Goal: Use online tool/utility: Utilize a website feature to perform a specific function

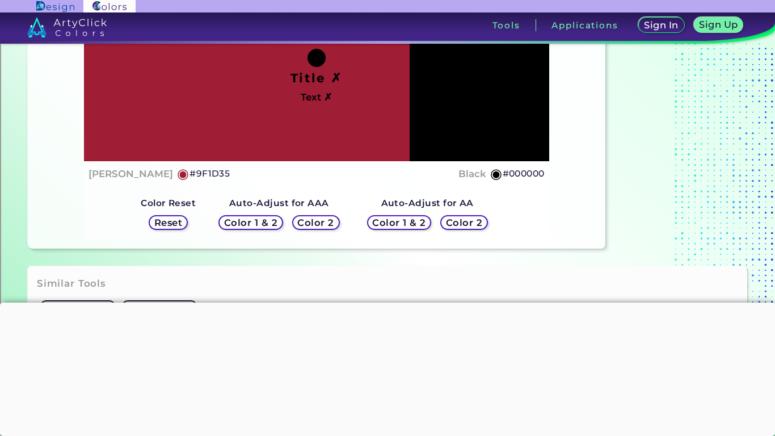
scroll to position [178, 0]
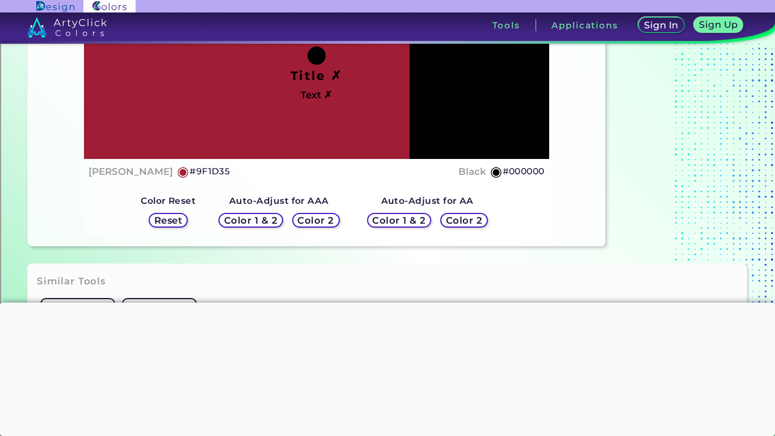
click at [271, 219] on h5 "Color 1 & 2" at bounding box center [251, 220] width 48 height 9
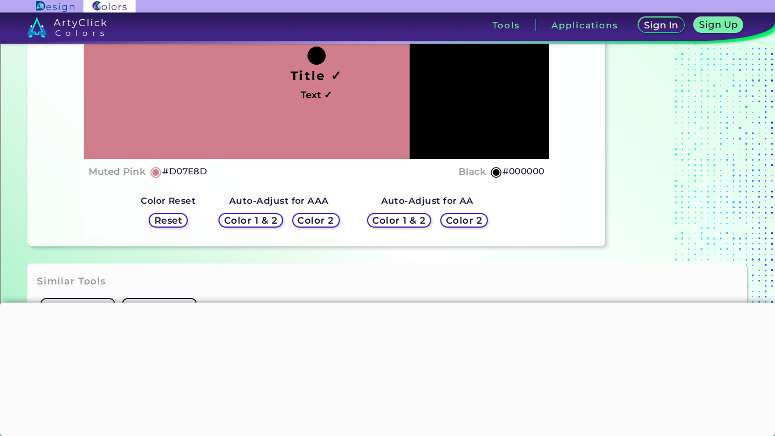
click at [273, 222] on h5 "Color 1 & 2" at bounding box center [250, 220] width 48 height 9
click at [301, 220] on h5 "Color 2" at bounding box center [315, 220] width 33 height 9
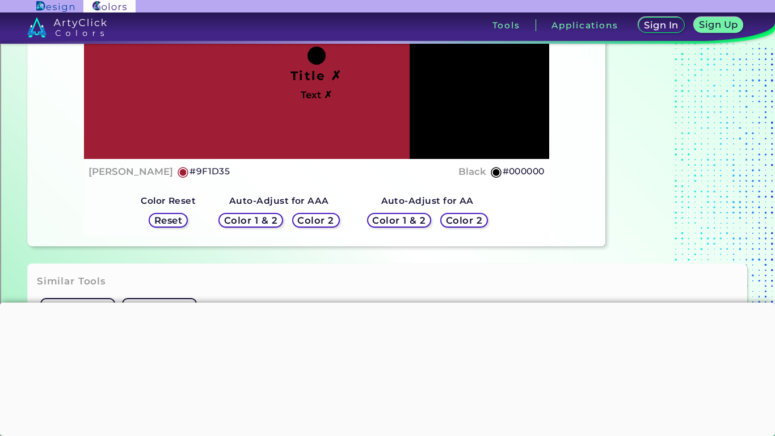
click at [412, 224] on h5 "Color 1 & 2" at bounding box center [399, 220] width 48 height 9
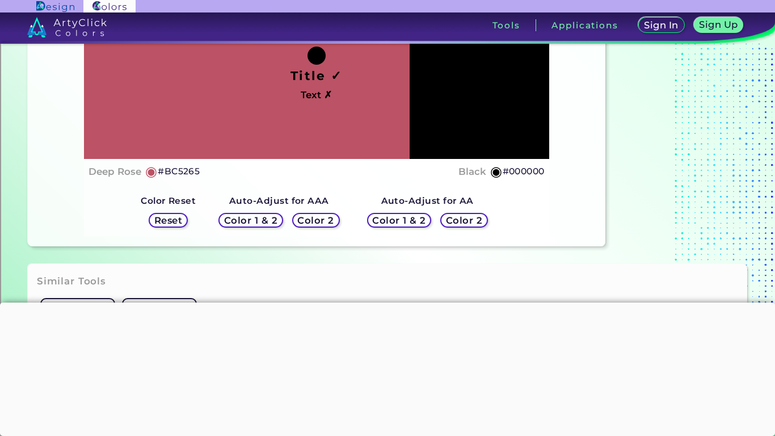
click at [412, 224] on h5 "Color 1 & 2" at bounding box center [399, 220] width 48 height 9
click at [447, 223] on h5 "Color 2" at bounding box center [463, 220] width 33 height 9
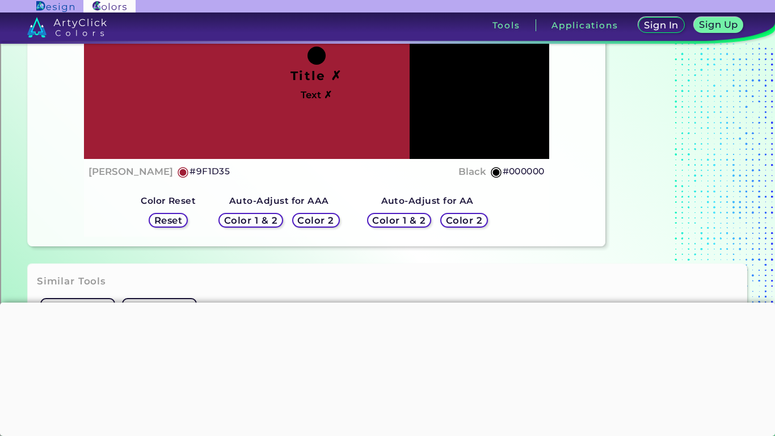
click at [392, 216] on h5 "Color 1 & 2" at bounding box center [399, 220] width 48 height 9
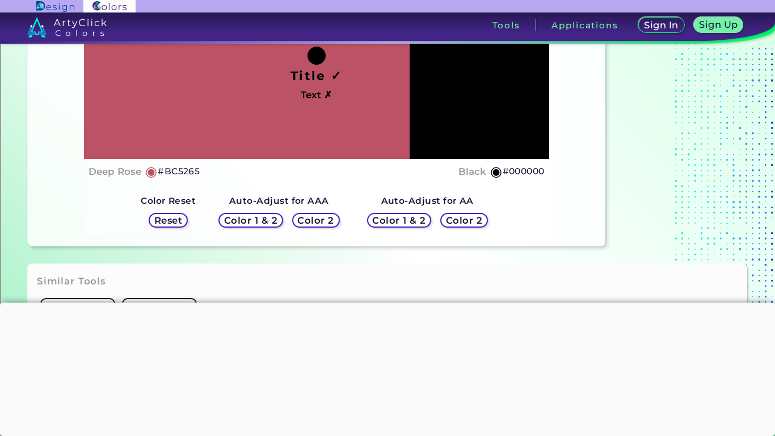
click at [293, 217] on div "Color 1 & 2 Color 2" at bounding box center [279, 220] width 130 height 24
click at [316, 218] on h5 "Color 2" at bounding box center [315, 220] width 33 height 9
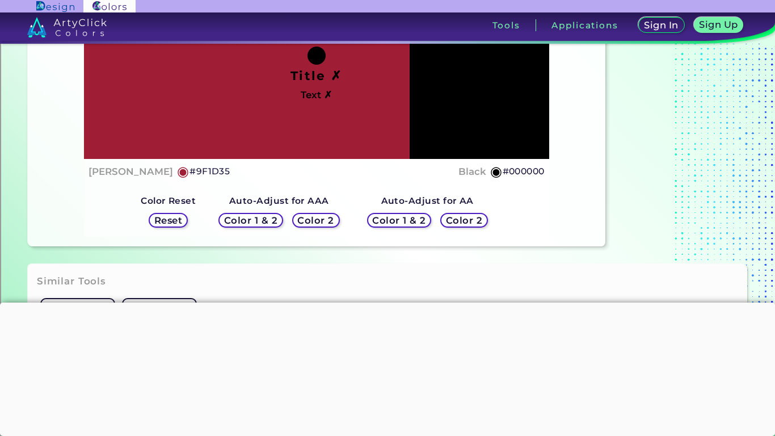
click at [268, 218] on h5 "Color 1 & 2" at bounding box center [251, 220] width 48 height 9
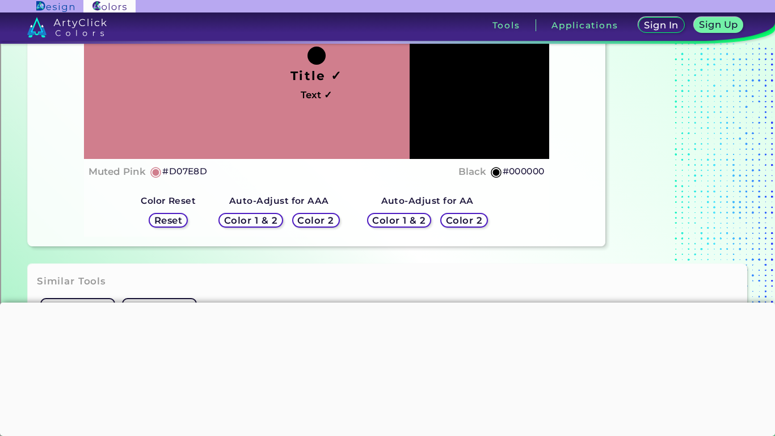
click at [268, 218] on h5 "Color 1 & 2" at bounding box center [251, 220] width 48 height 9
click at [299, 219] on h5 "Color 2" at bounding box center [315, 220] width 33 height 9
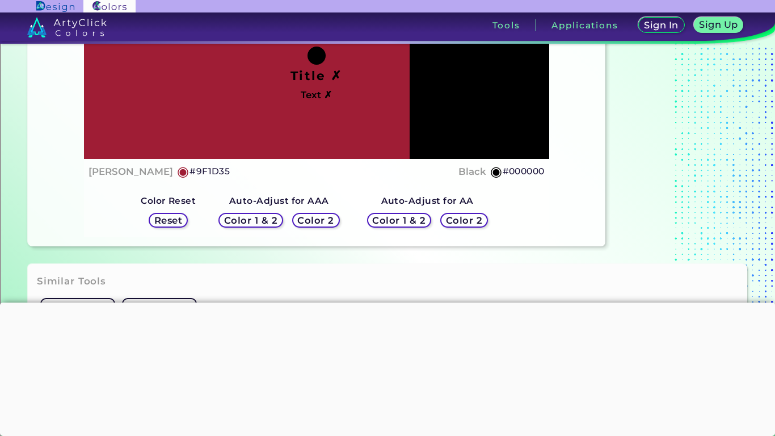
click at [403, 223] on h5 "Color 1 & 2" at bounding box center [399, 220] width 48 height 9
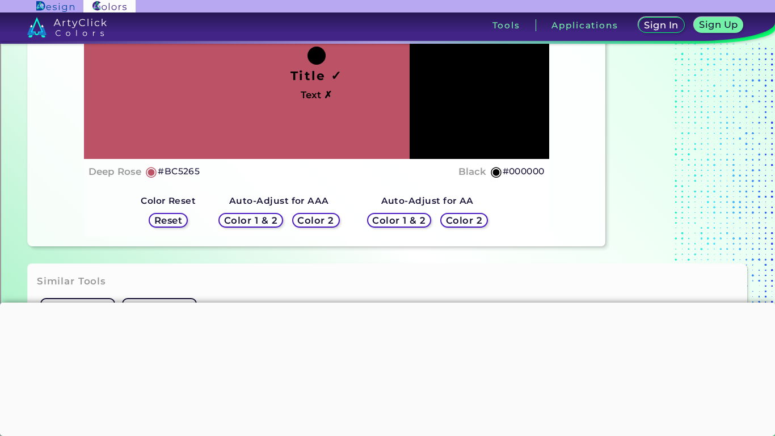
click at [403, 223] on h5 "Color 1 & 2" at bounding box center [399, 220] width 48 height 9
click at [442, 219] on div "Color 2" at bounding box center [463, 219] width 43 height 13
click at [415, 222] on h5 "Color 1 & 2" at bounding box center [399, 220] width 48 height 9
click at [316, 222] on h5 "Color 2" at bounding box center [315, 220] width 33 height 9
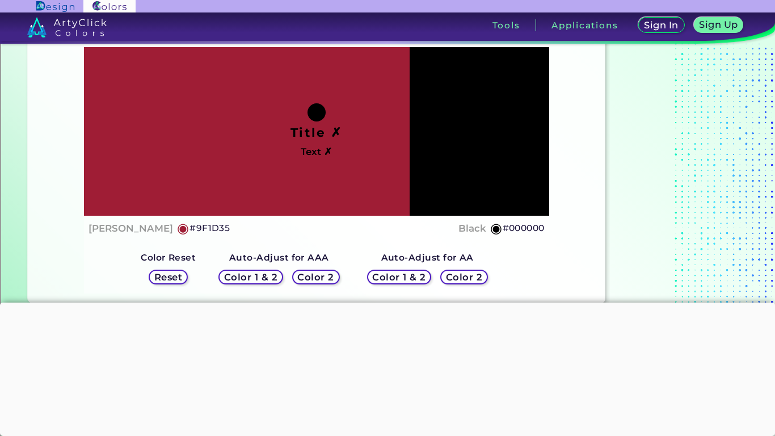
scroll to position [0, 0]
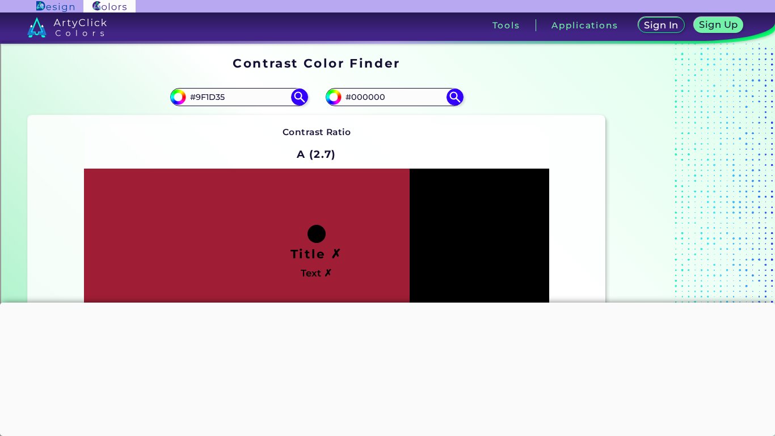
click at [418, 225] on div "Title ✗ Text ✗" at bounding box center [316, 252] width 465 height 168
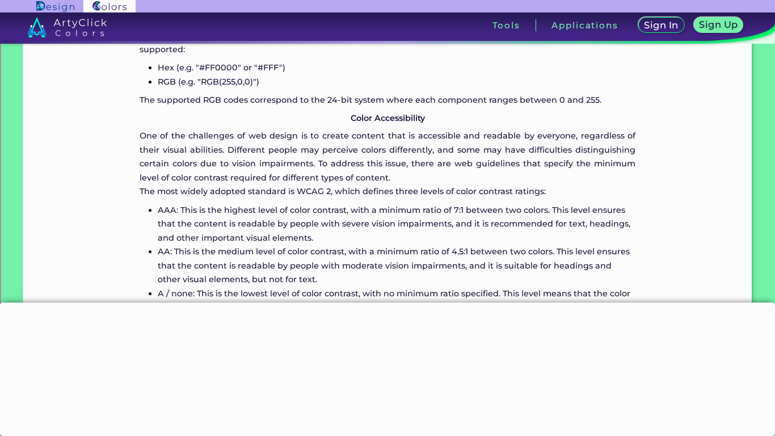
scroll to position [941, 0]
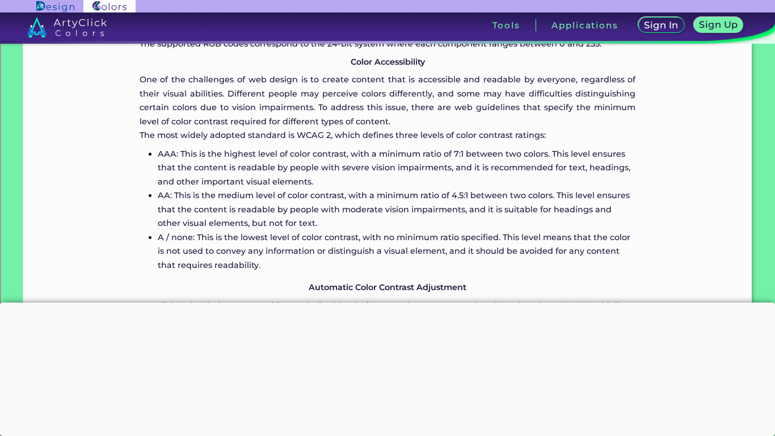
click at [330, 237] on p "A / none: This is the lowest level of color contrast, with no minimum ratio spe…" at bounding box center [397, 250] width 478 height 41
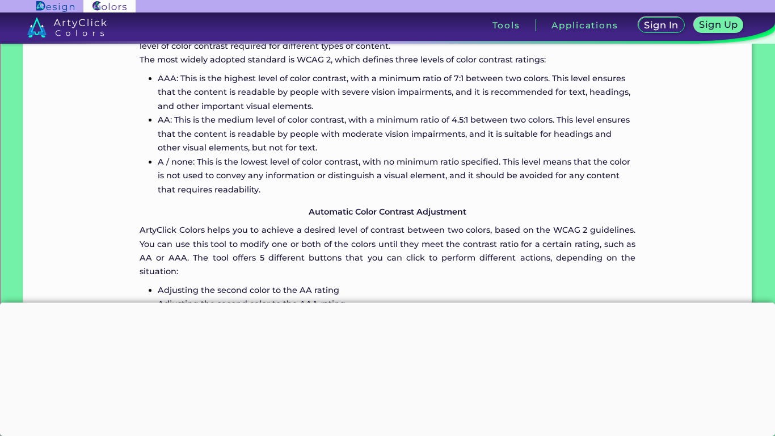
scroll to position [1037, 0]
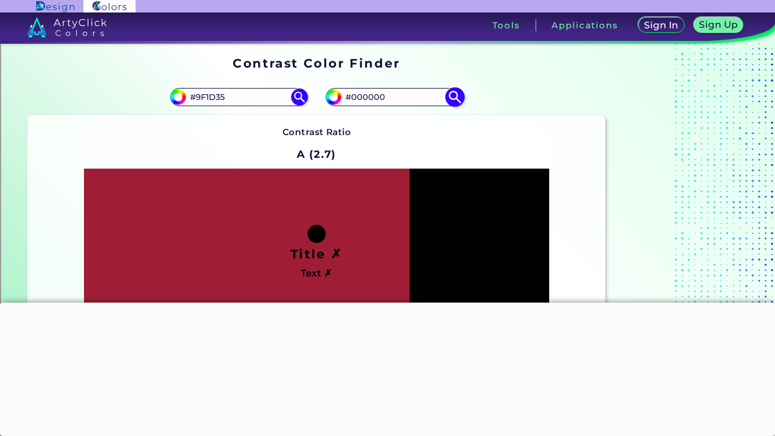
click at [380, 99] on input "#000000" at bounding box center [393, 96] width 105 height 15
click at [391, 102] on input "#000000" at bounding box center [393, 96] width 105 height 15
type input "#"
click at [440, 126] on div "Contrast Ratio A (2.7) Title ✗ Text ✗ [PERSON_NAME] ◉ #9F1D35 ◉" at bounding box center [316, 270] width 465 height 290
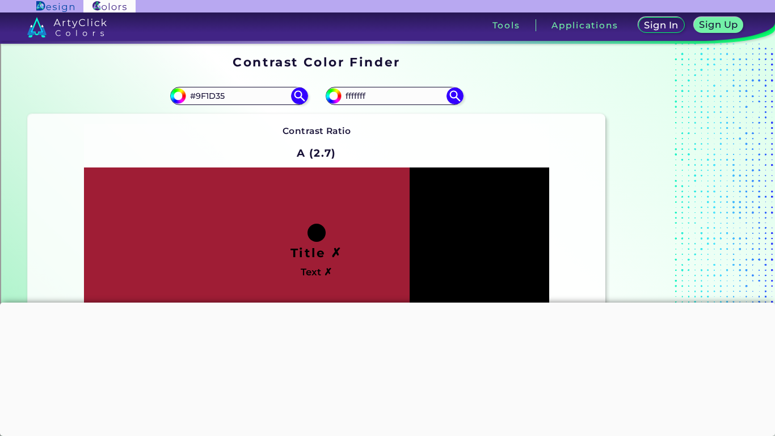
scroll to position [2, 0]
click at [454, 98] on img at bounding box center [455, 96] width 20 height 20
click at [344, 95] on input "fffffff" at bounding box center [393, 94] width 105 height 15
click at [375, 95] on input "#fffffff" at bounding box center [393, 94] width 105 height 15
type input "#ffffff"
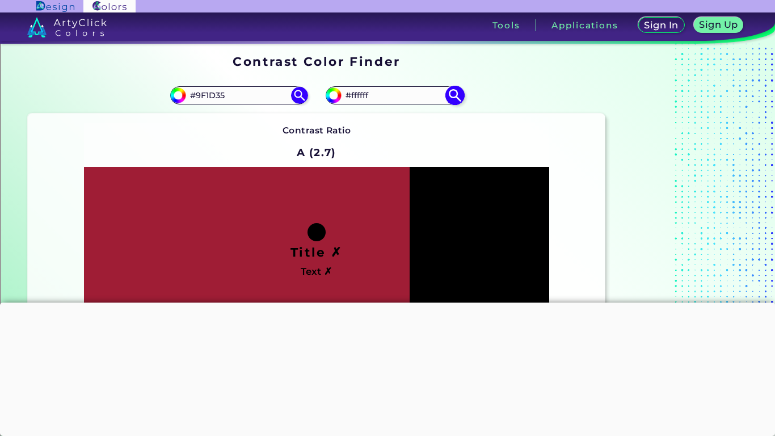
type input "#ffffff"
type input "#FFFFFF"
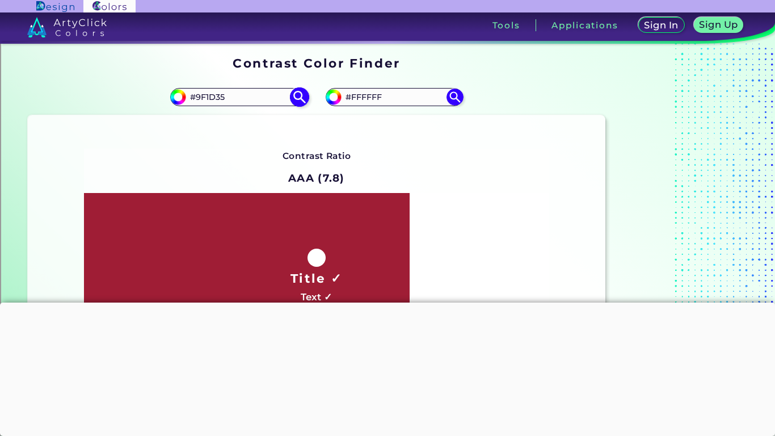
click at [240, 98] on input "#9F1D35" at bounding box center [238, 96] width 105 height 15
type input "#000000"
click at [293, 94] on img at bounding box center [299, 97] width 20 height 20
type input "#000000"
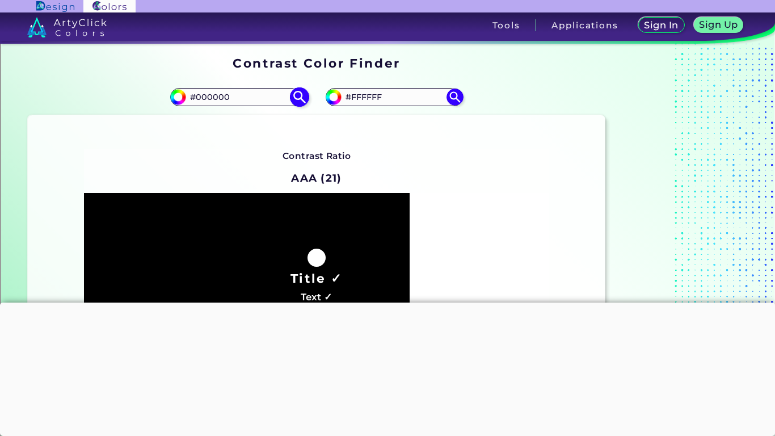
click at [235, 94] on input "#000000" at bounding box center [238, 96] width 105 height 15
type input "#"
paste input "#FF0000"
type input "#FF0000"
click at [384, 102] on input "#FFFFFF" at bounding box center [393, 96] width 105 height 15
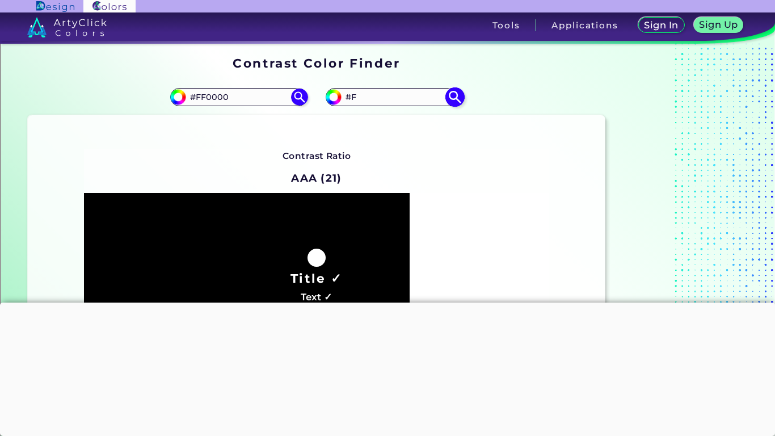
type input "#"
paste input "#0000FF"
type input "#0000FF"
click at [461, 96] on img at bounding box center [455, 97] width 20 height 20
type input "#0000ff"
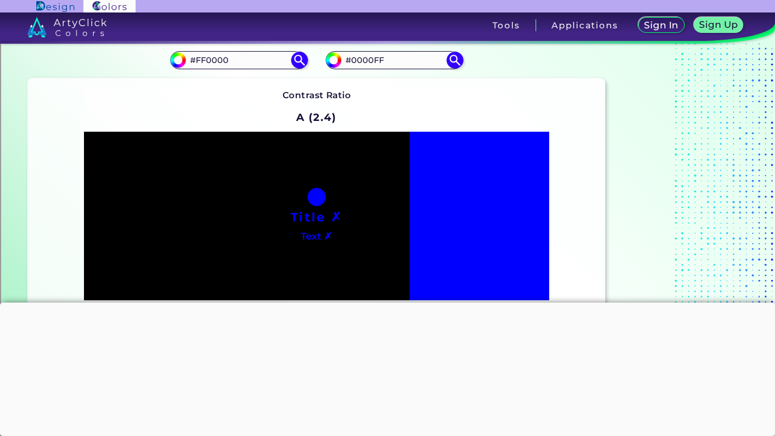
scroll to position [36, 0]
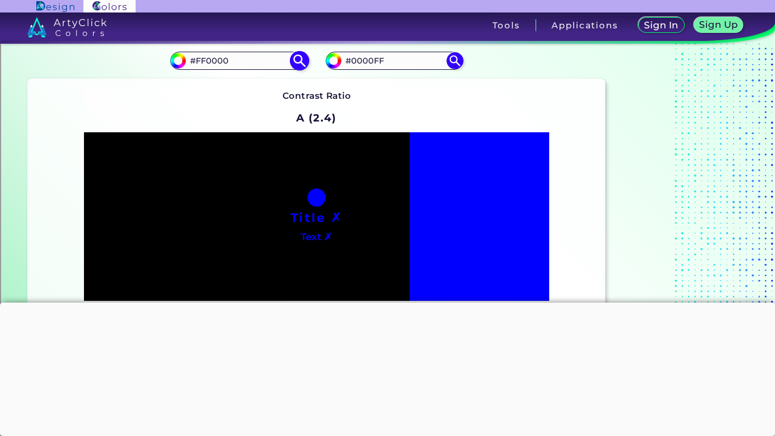
click at [301, 58] on img at bounding box center [299, 61] width 20 height 20
type input "#ff0000"
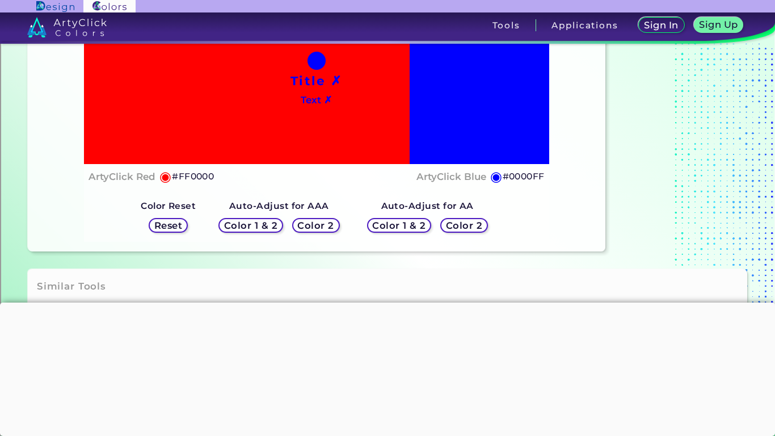
scroll to position [175, 0]
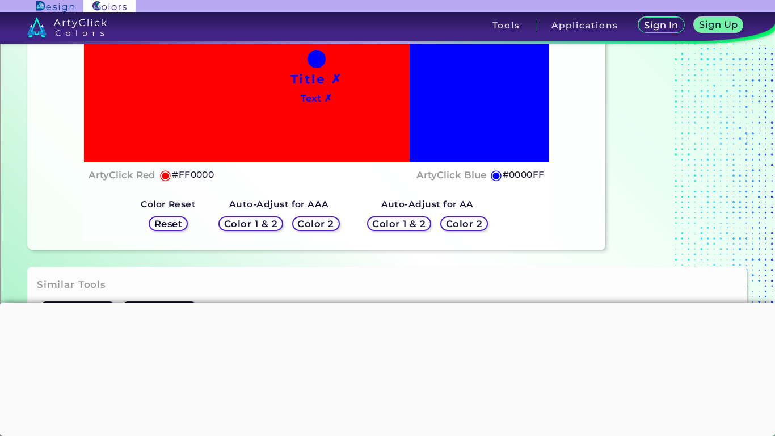
click at [387, 222] on h5 "Color 1 & 2" at bounding box center [399, 223] width 48 height 9
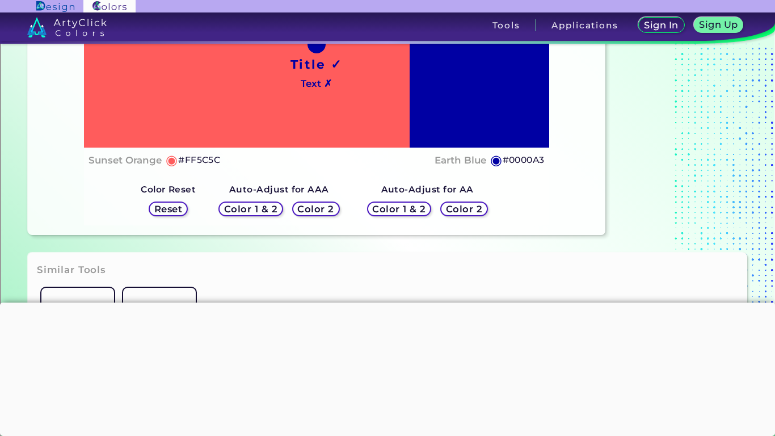
scroll to position [231, 0]
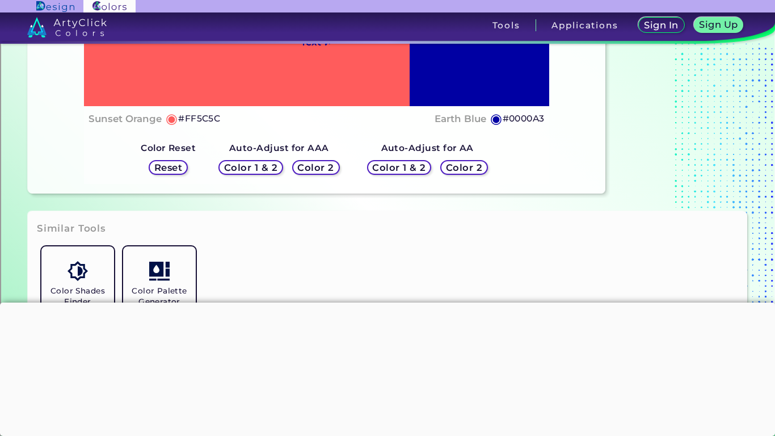
click at [170, 170] on h5 "Reset" at bounding box center [168, 167] width 26 height 9
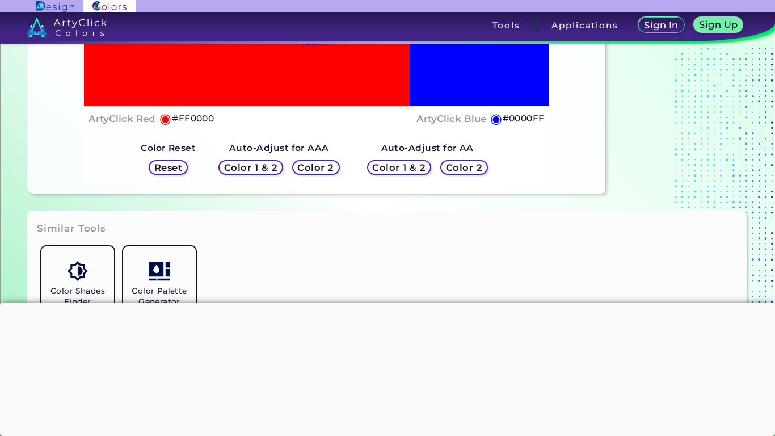
click at [257, 173] on div "Color 1 & 2" at bounding box center [251, 167] width 58 height 13
click at [254, 170] on h5 "Color 1 & 2" at bounding box center [251, 167] width 48 height 9
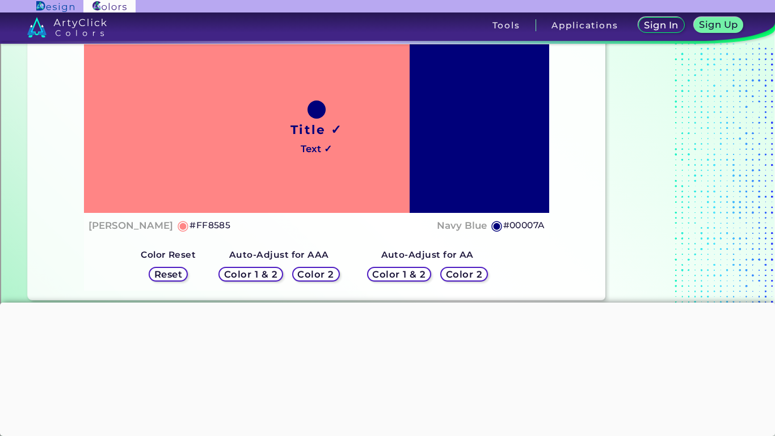
scroll to position [128, 0]
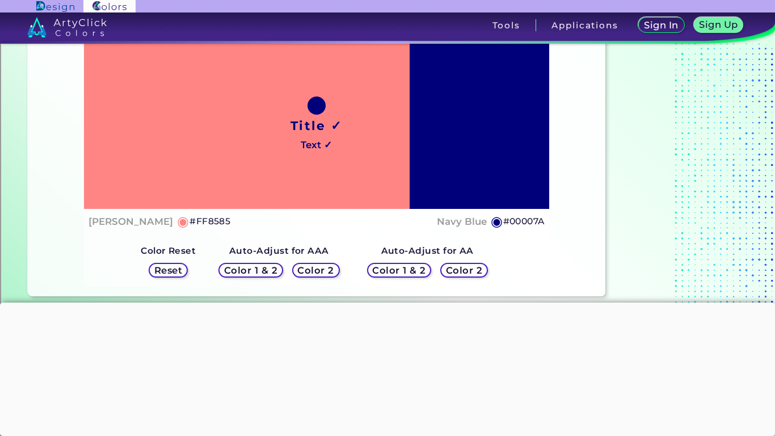
click at [303, 269] on h5 "Color 2" at bounding box center [315, 270] width 33 height 9
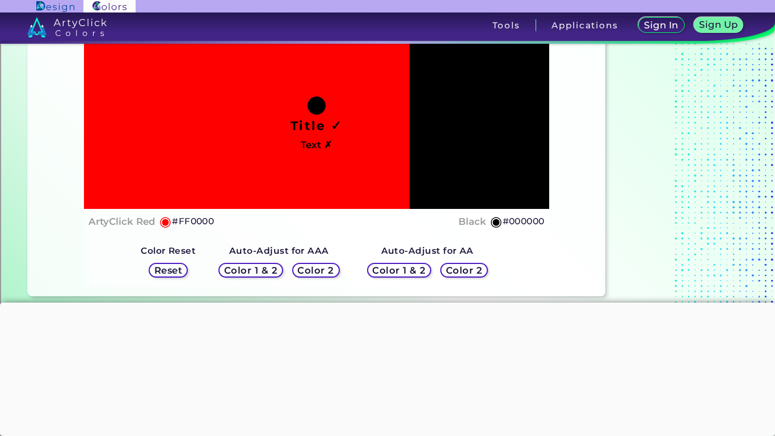
click at [386, 267] on h5 "Color 1 & 2" at bounding box center [399, 270] width 48 height 9
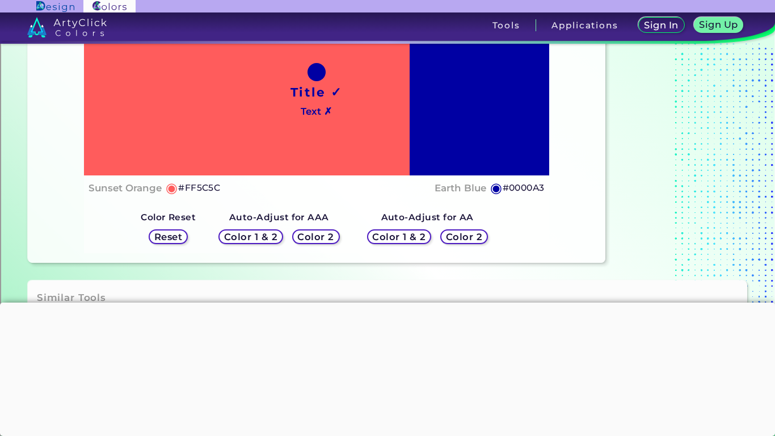
scroll to position [183, 0]
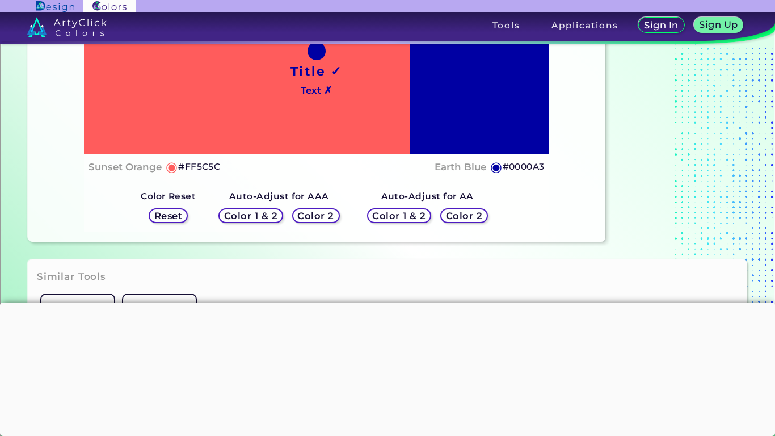
click at [447, 216] on h5 "Color 2" at bounding box center [463, 216] width 33 height 9
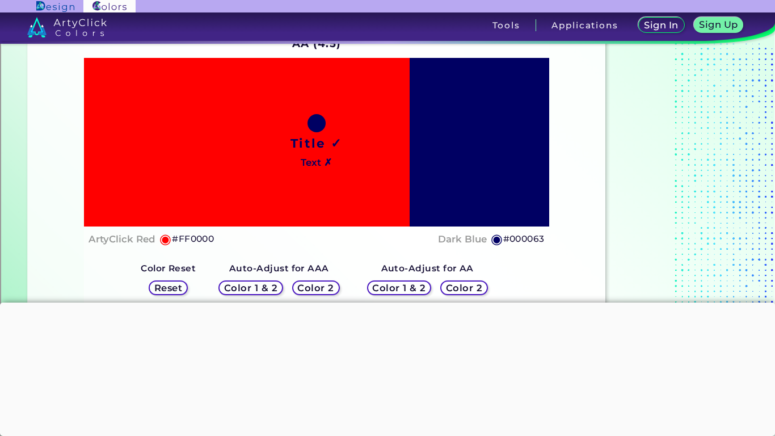
scroll to position [110, 0]
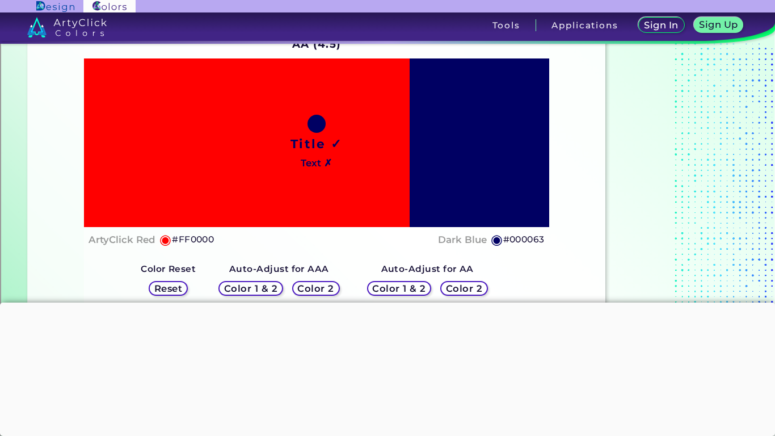
click at [174, 284] on h5 "Reset" at bounding box center [168, 288] width 26 height 9
